Goal: Task Accomplishment & Management: Manage account settings

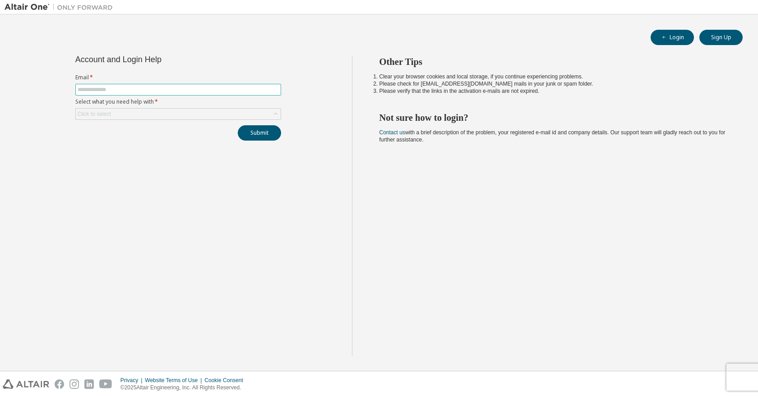
click at [146, 90] on input "text" at bounding box center [178, 89] width 201 height 7
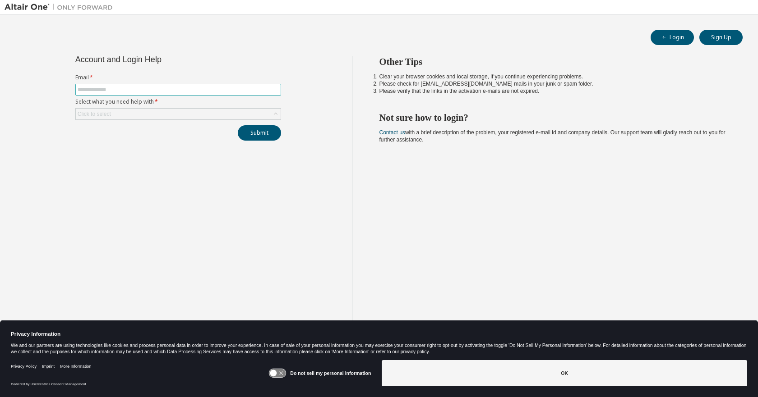
click at [146, 90] on input "text" at bounding box center [178, 89] width 201 height 7
type input "**********"
click at [152, 111] on div "Click to select" at bounding box center [178, 114] width 205 height 11
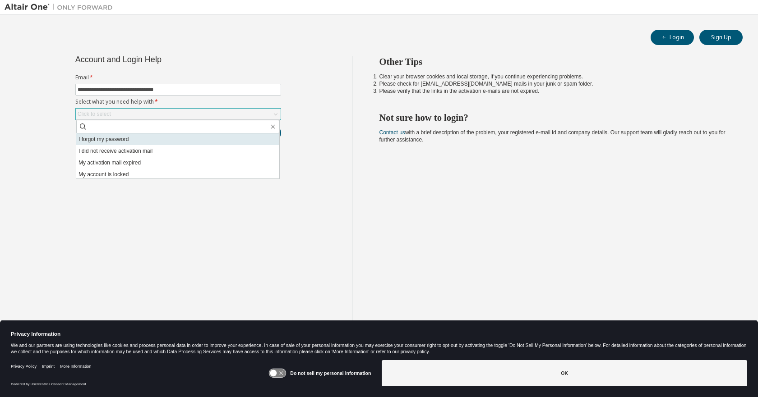
click at [130, 140] on li "I forgot my password" at bounding box center [177, 140] width 203 height 12
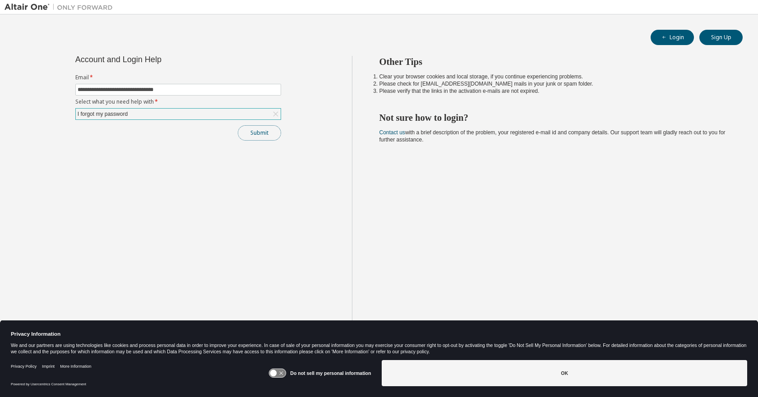
click at [258, 132] on button "Submit" at bounding box center [259, 132] width 43 height 15
click at [262, 133] on button "Submit" at bounding box center [259, 132] width 43 height 15
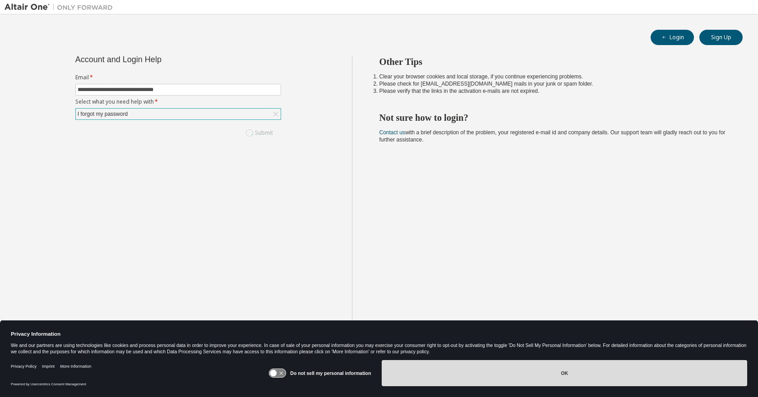
click at [566, 375] on button "OK" at bounding box center [564, 373] width 365 height 26
